Goal: Information Seeking & Learning: Learn about a topic

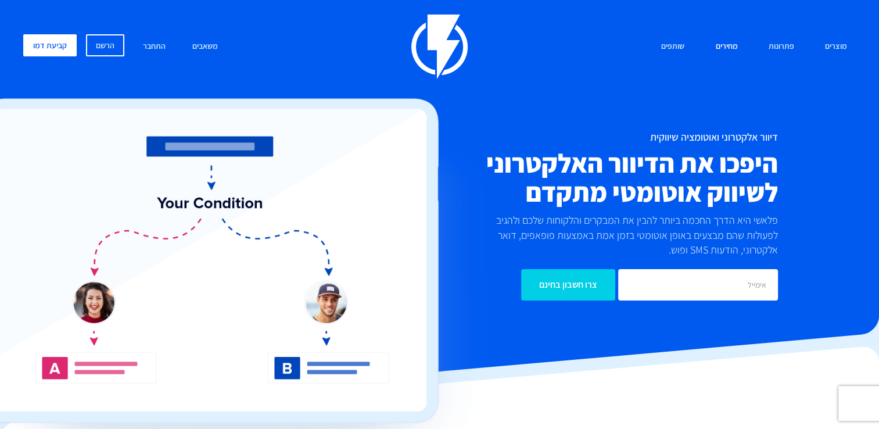
click at [730, 51] on link "מחירים" at bounding box center [727, 46] width 40 height 25
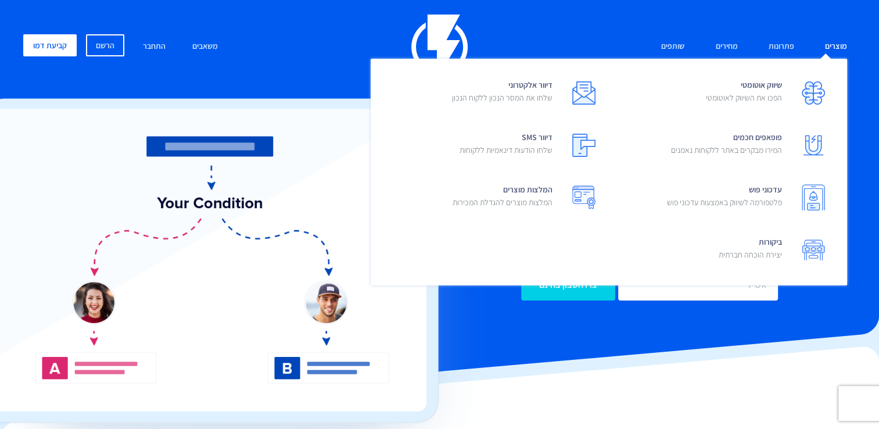
click at [832, 52] on link "מוצרים" at bounding box center [836, 46] width 40 height 25
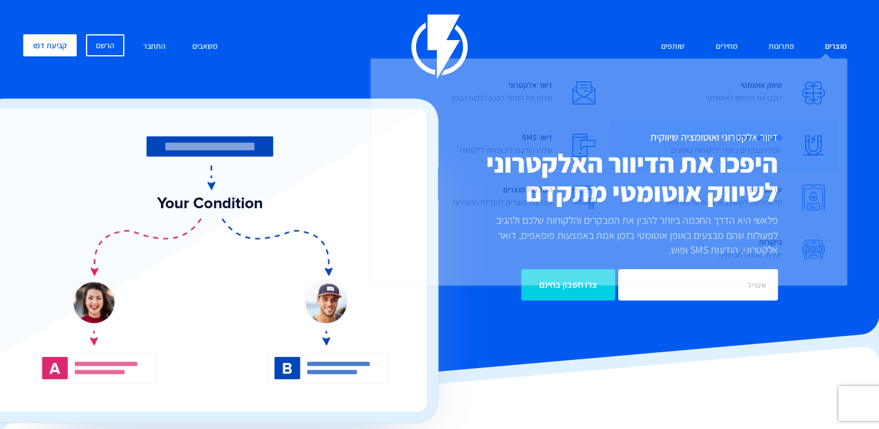
click at [765, 137] on span "פופאפים חכמים המירו מבקרים באתר ללקוחות נאמנים" at bounding box center [726, 144] width 111 height 33
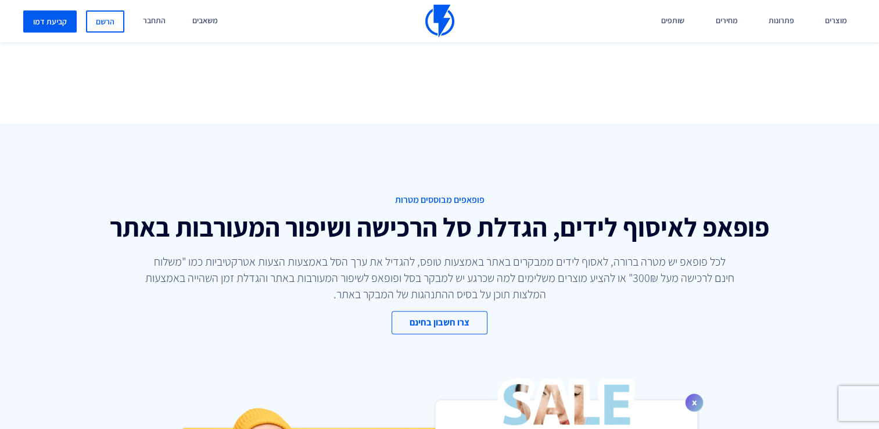
scroll to position [1244, 0]
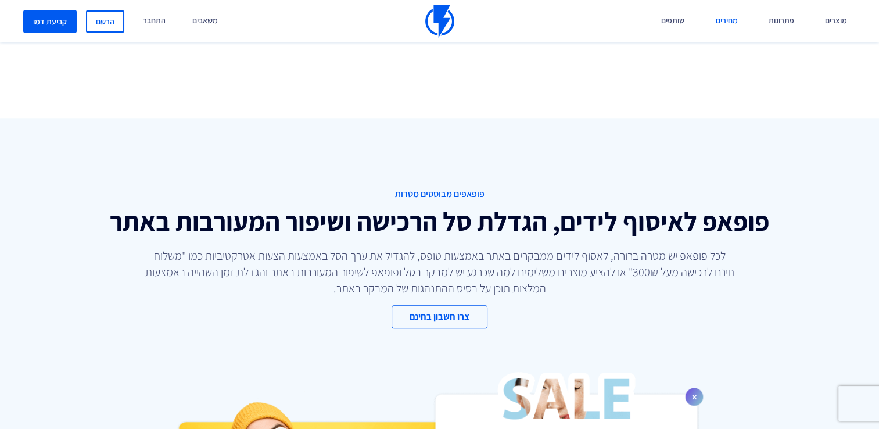
click at [726, 7] on link "מחירים" at bounding box center [727, 21] width 40 height 42
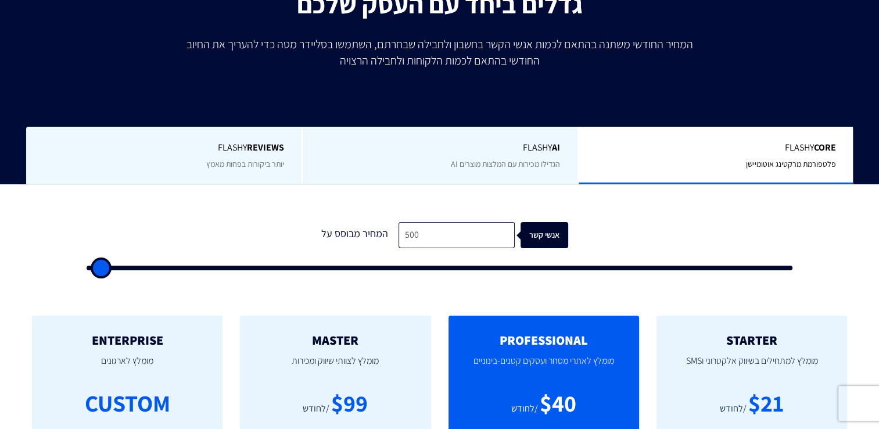
scroll to position [214, 0]
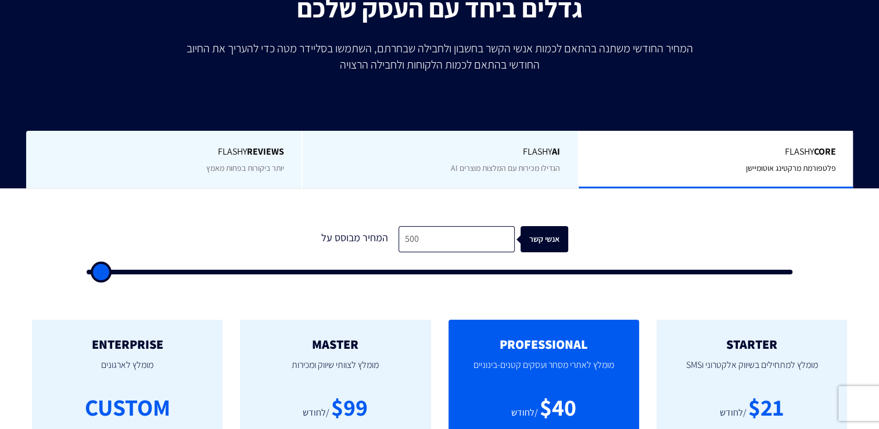
click at [537, 172] on span "הגדילו מכירות עם המלצות מוצרים AI" at bounding box center [505, 168] width 109 height 10
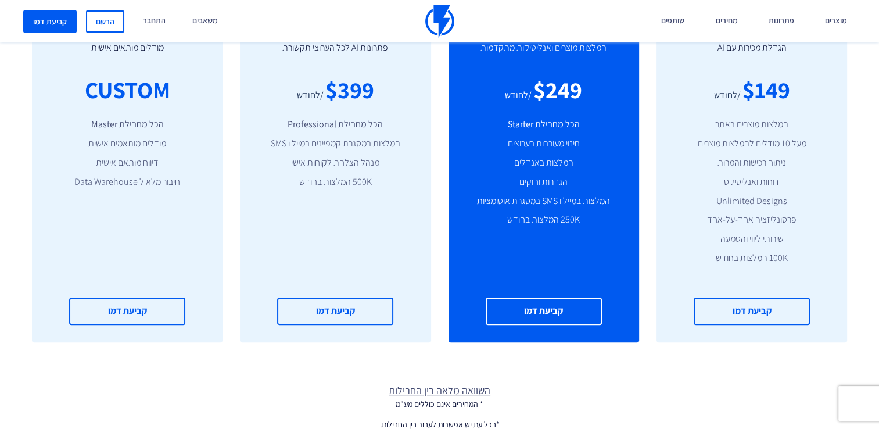
scroll to position [413, 0]
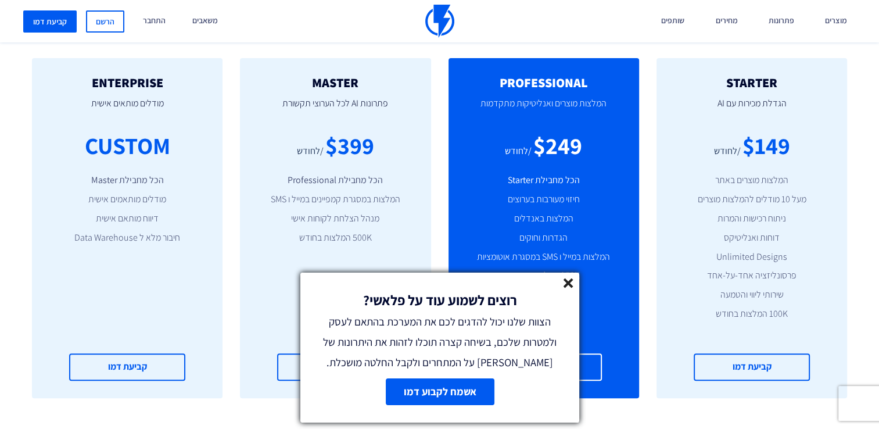
click at [574, 284] on div "רוצים לשמוע עוד על פלאשי? הצוות שלנו יכול להדגים לכם את המערכת בהתאם לעסק ולמטר…" at bounding box center [439, 323] width 279 height 100
click at [572, 284] on icon at bounding box center [569, 283] width 10 height 10
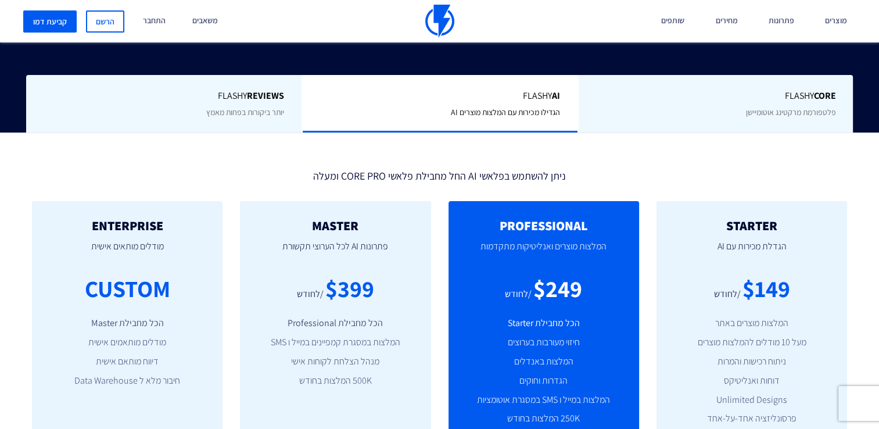
scroll to position [267, 0]
